Goal: Share content: Share content

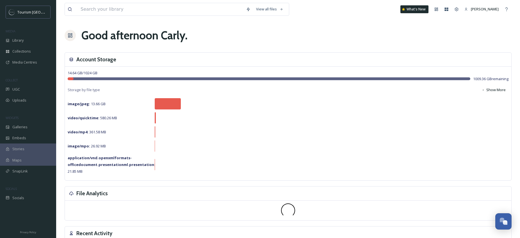
scroll to position [859, 0]
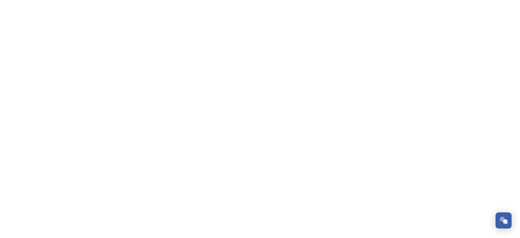
scroll to position [859, 0]
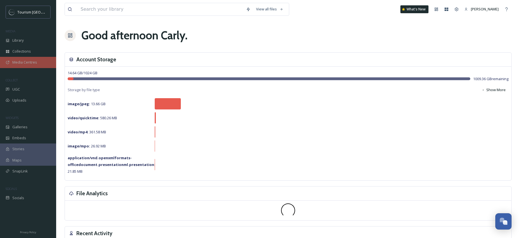
click at [35, 61] on span "Media Centres" at bounding box center [24, 62] width 25 height 5
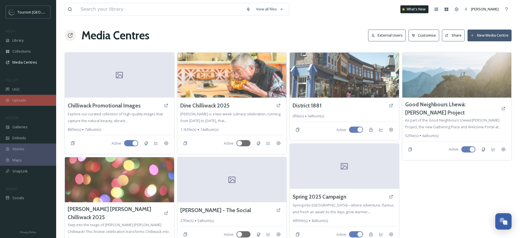
click at [23, 96] on div "Uploads" at bounding box center [28, 100] width 56 height 11
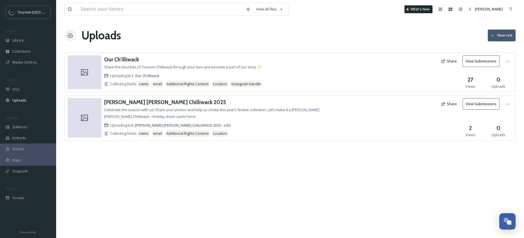
click at [449, 104] on button "Share" at bounding box center [450, 103] width 22 height 11
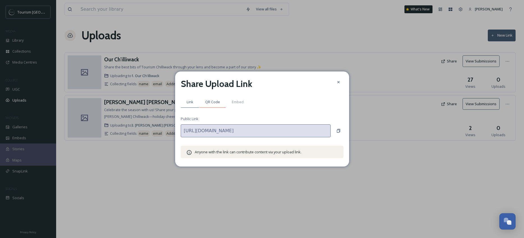
click at [210, 103] on span "QR Code" at bounding box center [212, 101] width 15 height 5
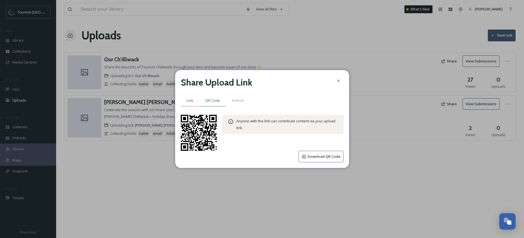
click at [189, 100] on span "Link" at bounding box center [190, 100] width 7 height 5
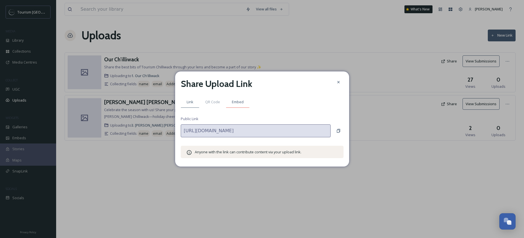
click at [237, 99] on span "Embed" at bounding box center [238, 101] width 12 height 5
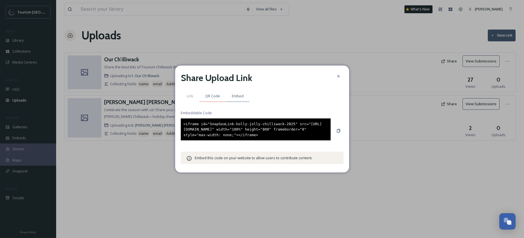
click at [210, 94] on span "QR Code" at bounding box center [212, 95] width 15 height 5
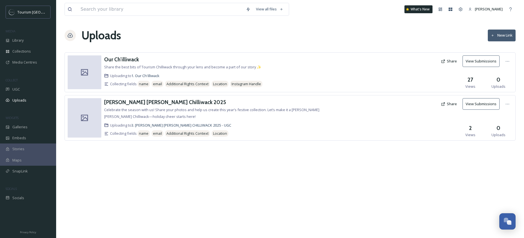
click at [444, 105] on icon at bounding box center [443, 103] width 3 height 3
click at [149, 110] on span "Celebrate the season with us! Share your photos and help us create this year’s …" at bounding box center [211, 113] width 215 height 12
click at [155, 102] on h3 "[PERSON_NAME] [PERSON_NAME] Chilliwack 2025" at bounding box center [165, 102] width 122 height 7
click at [457, 104] on button "Share" at bounding box center [450, 103] width 22 height 11
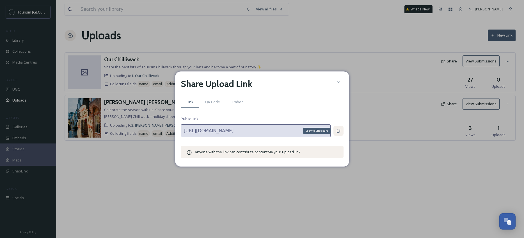
click at [342, 129] on div "Copy to Clipboard" at bounding box center [339, 131] width 10 height 10
click at [215, 99] on span "QR Code" at bounding box center [212, 101] width 15 height 5
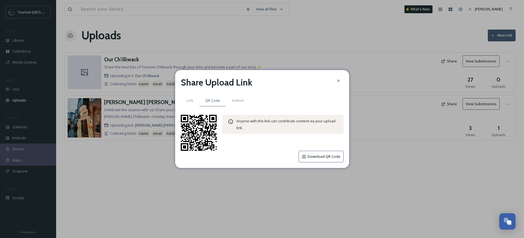
click at [319, 153] on button "Download QR Code" at bounding box center [321, 157] width 45 height 12
click at [340, 81] on icon at bounding box center [339, 80] width 4 height 4
